Goal: Information Seeking & Learning: Get advice/opinions

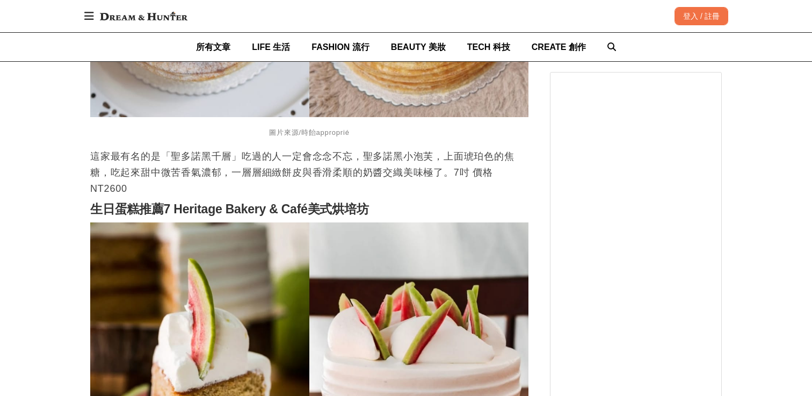
scroll to position [3016, 0]
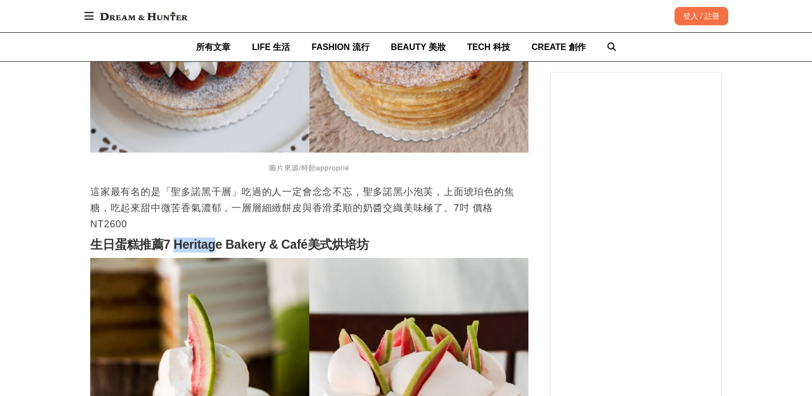
drag, startPoint x: 175, startPoint y: 246, endPoint x: 215, endPoint y: 248, distance: 40.3
click at [215, 248] on strong "生日蛋糕推薦7 Heritage Bakery & Café美式烘培坊" at bounding box center [229, 244] width 279 height 14
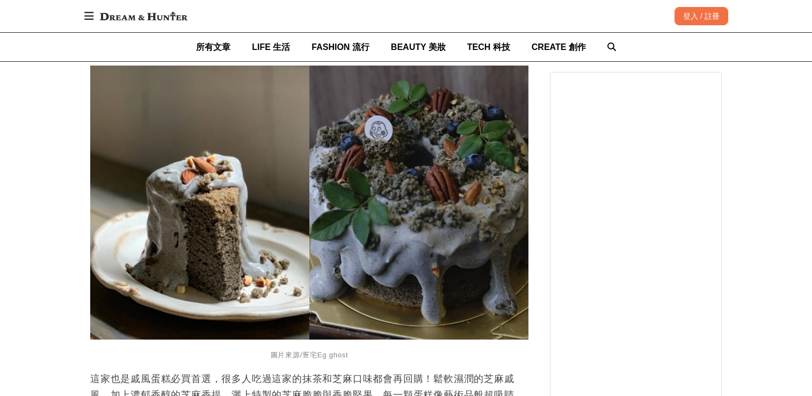
scroll to position [2381, 0]
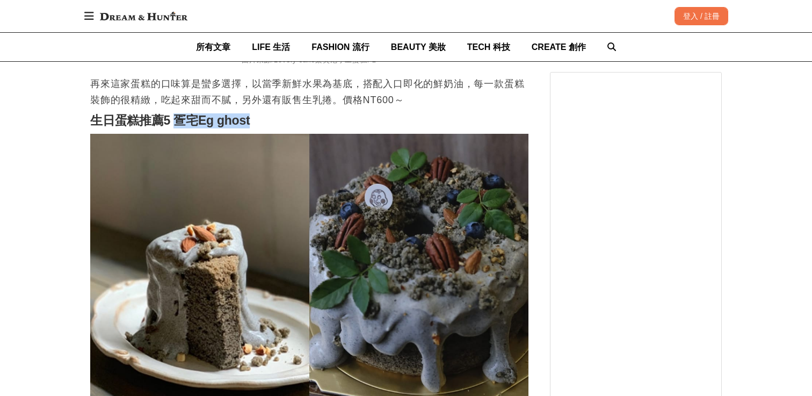
drag, startPoint x: 178, startPoint y: 124, endPoint x: 251, endPoint y: 127, distance: 73.1
click at [251, 127] on h2 "生日蛋糕推薦5 疍宅Eg ghost" at bounding box center [309, 120] width 438 height 15
copy strong "疍宅Eg ghost"
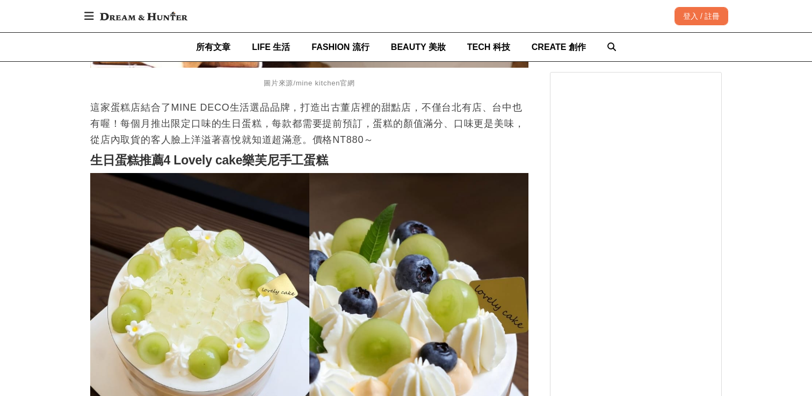
scroll to position [1977, 0]
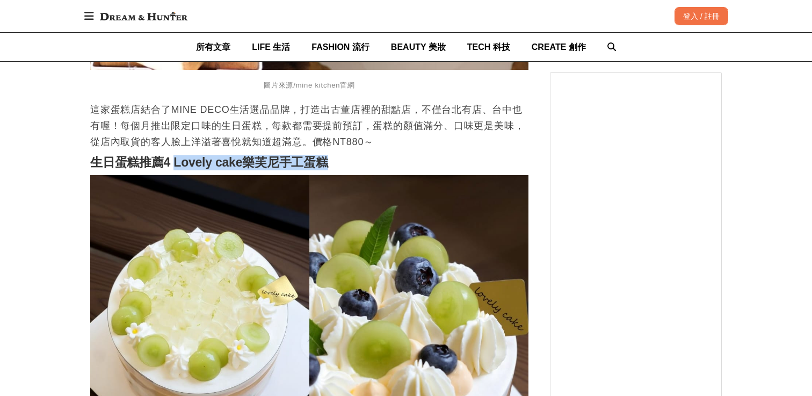
drag, startPoint x: 173, startPoint y: 166, endPoint x: 326, endPoint y: 169, distance: 153.1
click at [326, 169] on strong "生日蛋糕推薦4 Lovely cake樂芙尼手工蛋糕" at bounding box center [209, 162] width 238 height 14
copy strong "Lovely cake樂芙尼手工蛋糕"
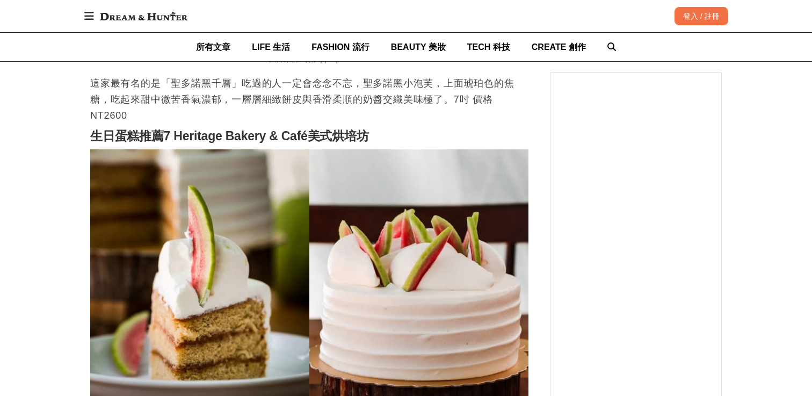
scroll to position [3122, 0]
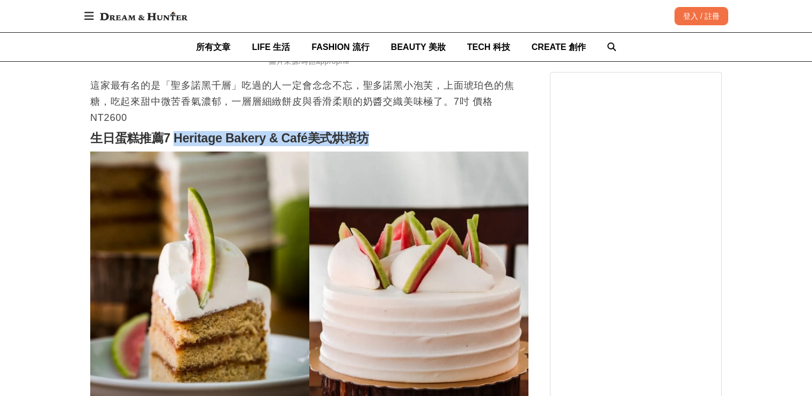
drag, startPoint x: 173, startPoint y: 137, endPoint x: 369, endPoint y: 143, distance: 196.1
click at [369, 143] on h2 "生日蛋糕推薦7 Heritage Bakery & Café美式烘培坊" at bounding box center [309, 138] width 438 height 15
copy strong "Heritage Bakery & Café美式烘培坊"
click at [176, 141] on strong "生日蛋糕推薦7 Heritage Bakery & Café美式烘培坊" at bounding box center [229, 138] width 279 height 14
drag, startPoint x: 175, startPoint y: 141, endPoint x: 384, endPoint y: 142, distance: 210.0
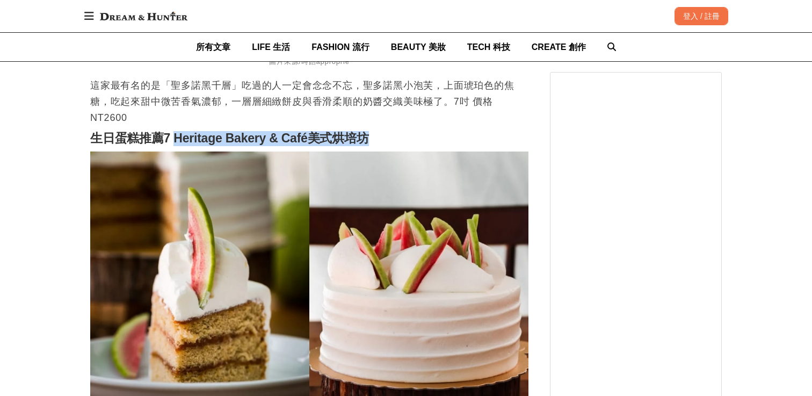
click at [384, 142] on h2 "生日蛋糕推薦7 Heritage Bakery & Café美式烘培坊" at bounding box center [309, 138] width 438 height 15
copy strong "Heritage Bakery & Café美式烘培坊"
